Goal: Information Seeking & Learning: Compare options

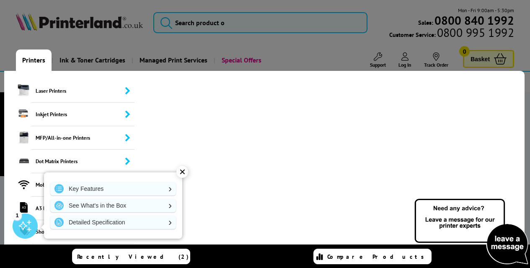
click at [39, 62] on link "Printers" at bounding box center [34, 59] width 36 height 21
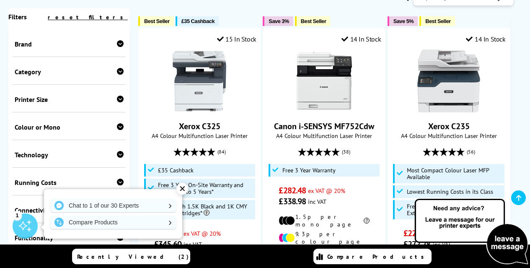
scroll to position [222, 0]
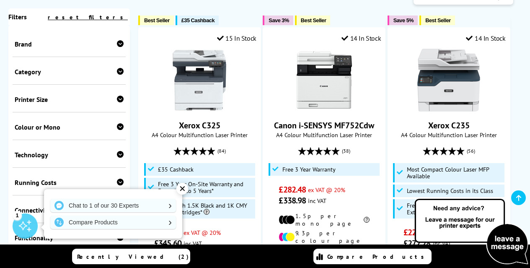
click at [183, 189] on div "✕" at bounding box center [182, 189] width 12 height 12
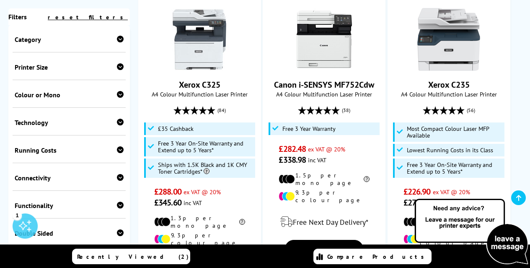
scroll to position [0, 0]
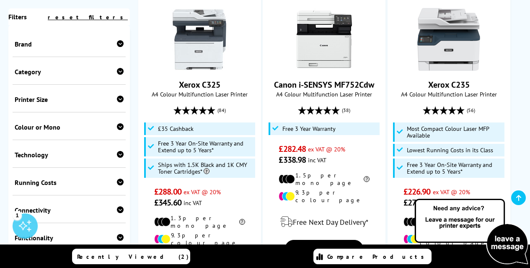
click at [120, 100] on icon at bounding box center [120, 99] width 7 height 7
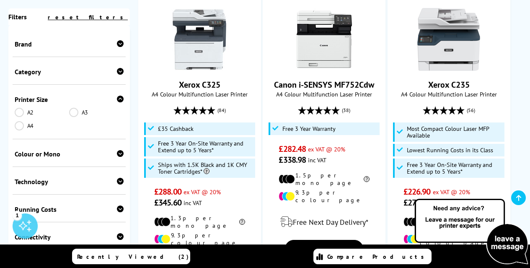
click at [75, 116] on link "A3" at bounding box center [96, 112] width 54 height 9
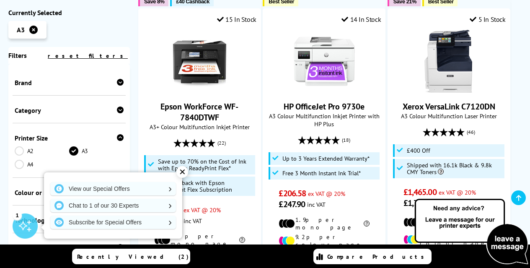
click at [185, 171] on div "✕" at bounding box center [182, 172] width 12 height 12
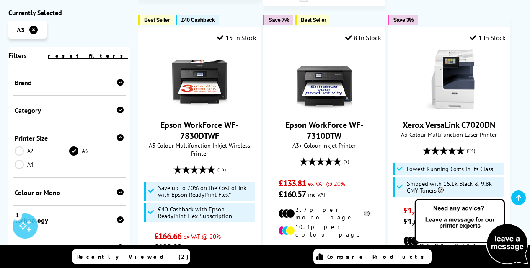
scroll to position [934, 0]
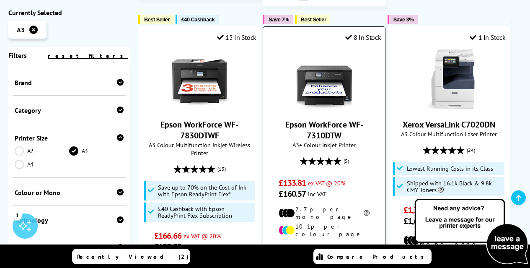
click at [326, 119] on link "Epson WorkForce WF-7310DTW" at bounding box center [324, 130] width 78 height 22
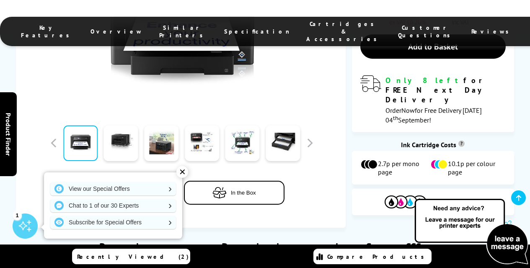
scroll to position [305, 0]
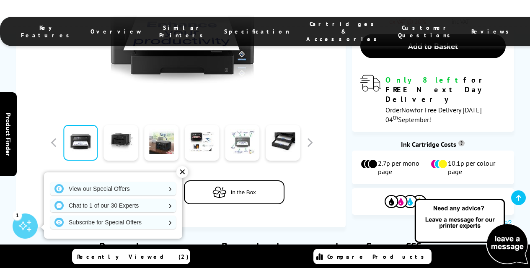
click at [241, 135] on link at bounding box center [242, 143] width 34 height 36
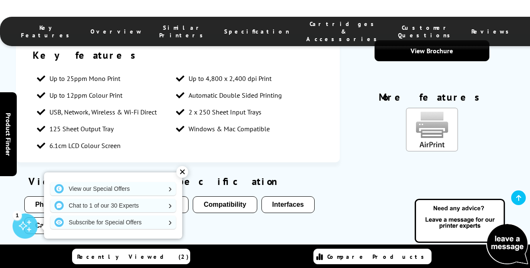
scroll to position [781, 0]
click at [185, 171] on div "✕" at bounding box center [182, 172] width 12 height 12
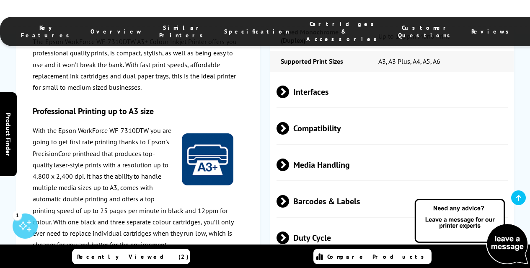
scroll to position [1438, 0]
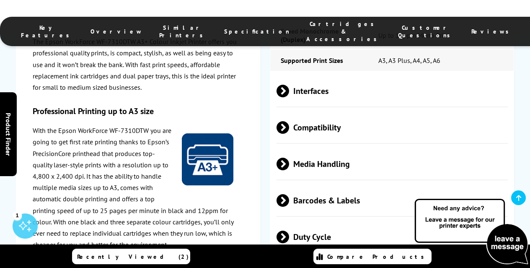
click at [84, 169] on p "With the Epson WorkForce WF-7310DTW you are going to get first rate printing th…" at bounding box center [138, 187] width 211 height 125
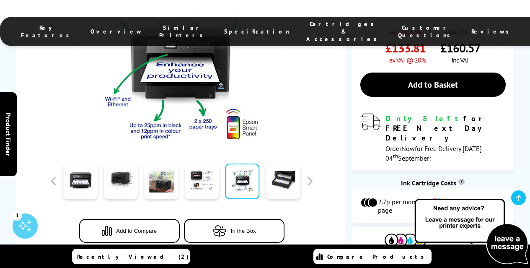
scroll to position [270, 0]
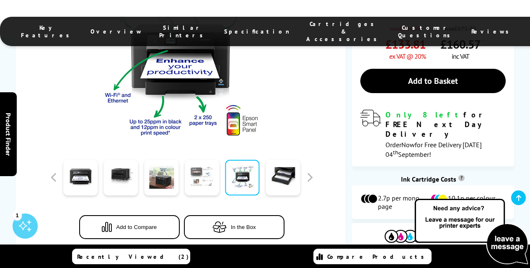
click at [206, 165] on link at bounding box center [202, 178] width 34 height 36
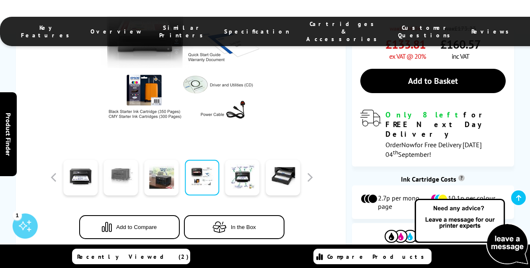
click at [132, 170] on link at bounding box center [121, 178] width 34 height 36
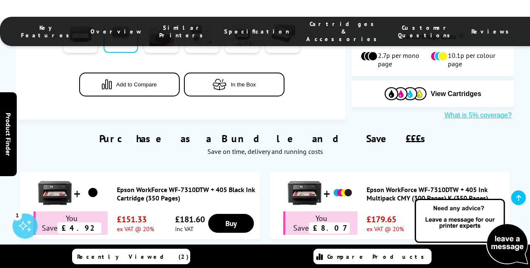
scroll to position [419, 0]
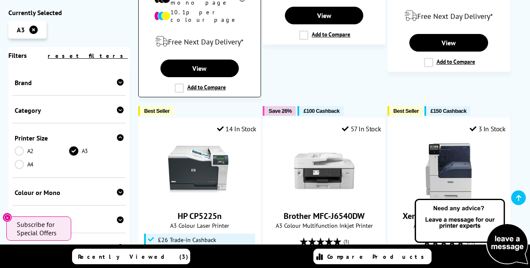
scroll to position [1201, 0]
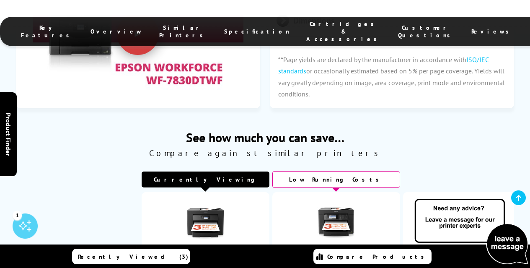
scroll to position [2376, 0]
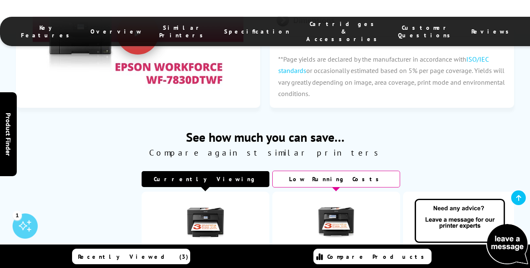
click at [331, 200] on img at bounding box center [336, 221] width 42 height 42
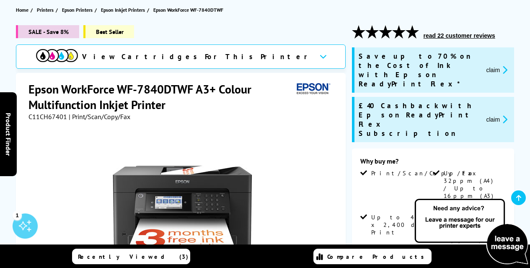
scroll to position [94, 0]
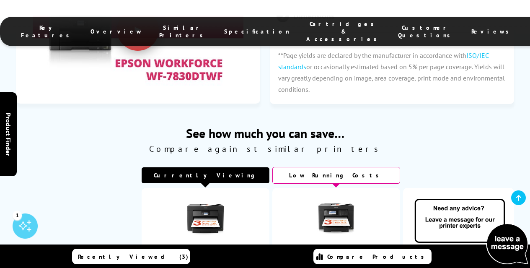
scroll to position [2574, 0]
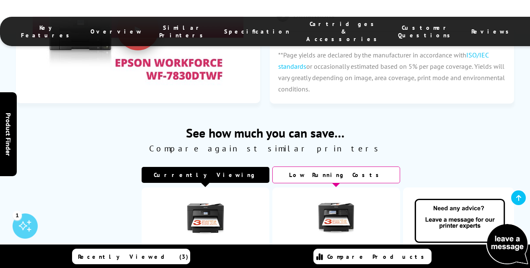
click at [160, 187] on td "Epson WorkForce WF-7830DTWF" at bounding box center [206, 228] width 128 height 83
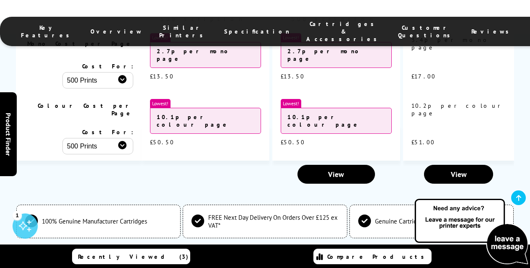
scroll to position [2918, 0]
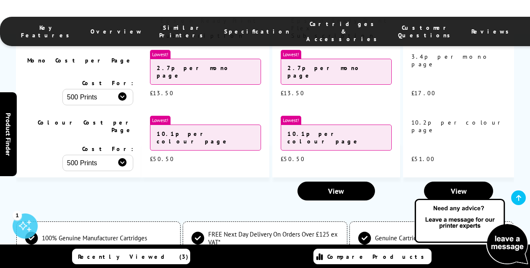
scroll to position [2723, 0]
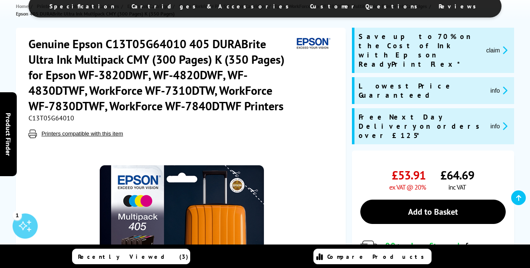
scroll to position [96, 0]
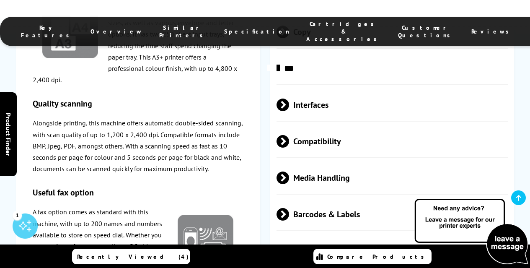
scroll to position [2052, 0]
